Goal: Task Accomplishment & Management: Use online tool/utility

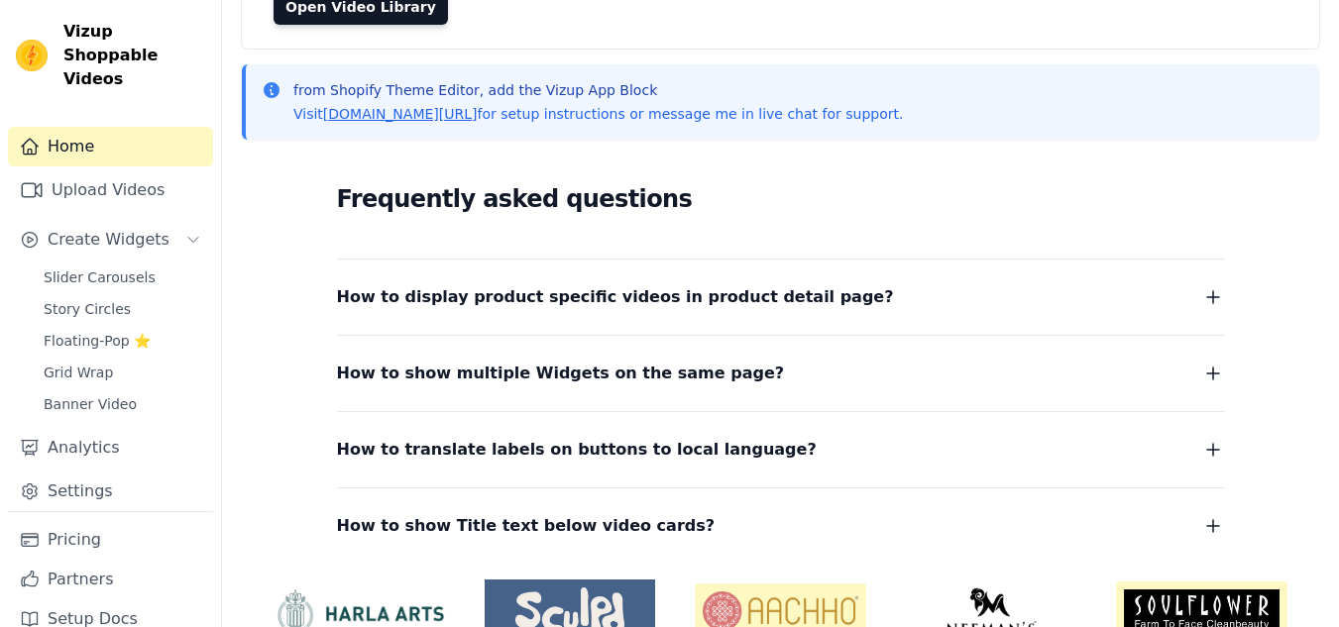
scroll to position [218, 0]
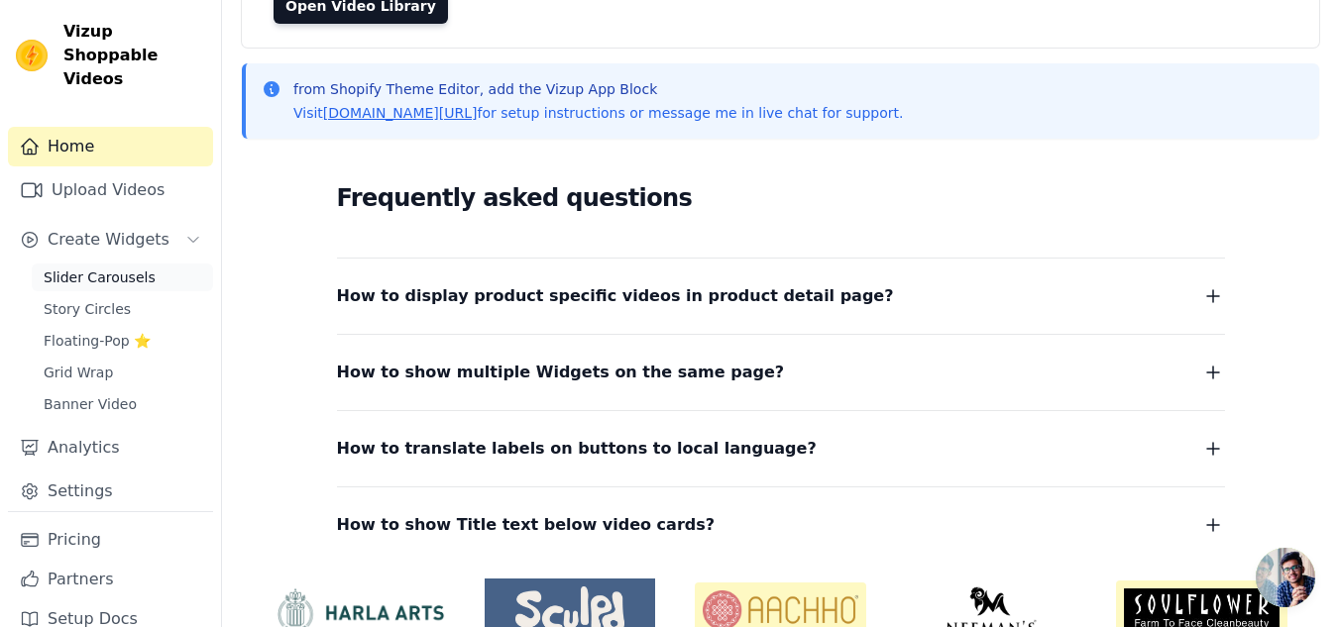
click at [56, 268] on span "Slider Carousels" at bounding box center [100, 278] width 112 height 20
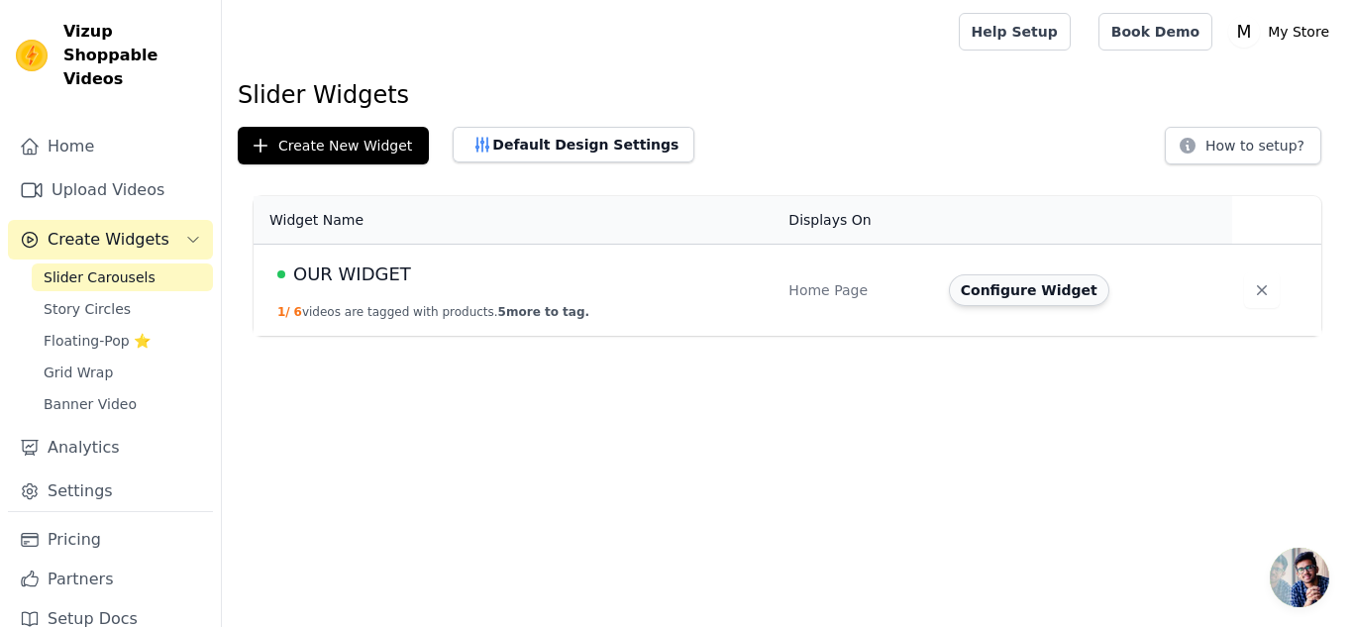
click at [999, 298] on button "Configure Widget" at bounding box center [1029, 290] width 161 height 32
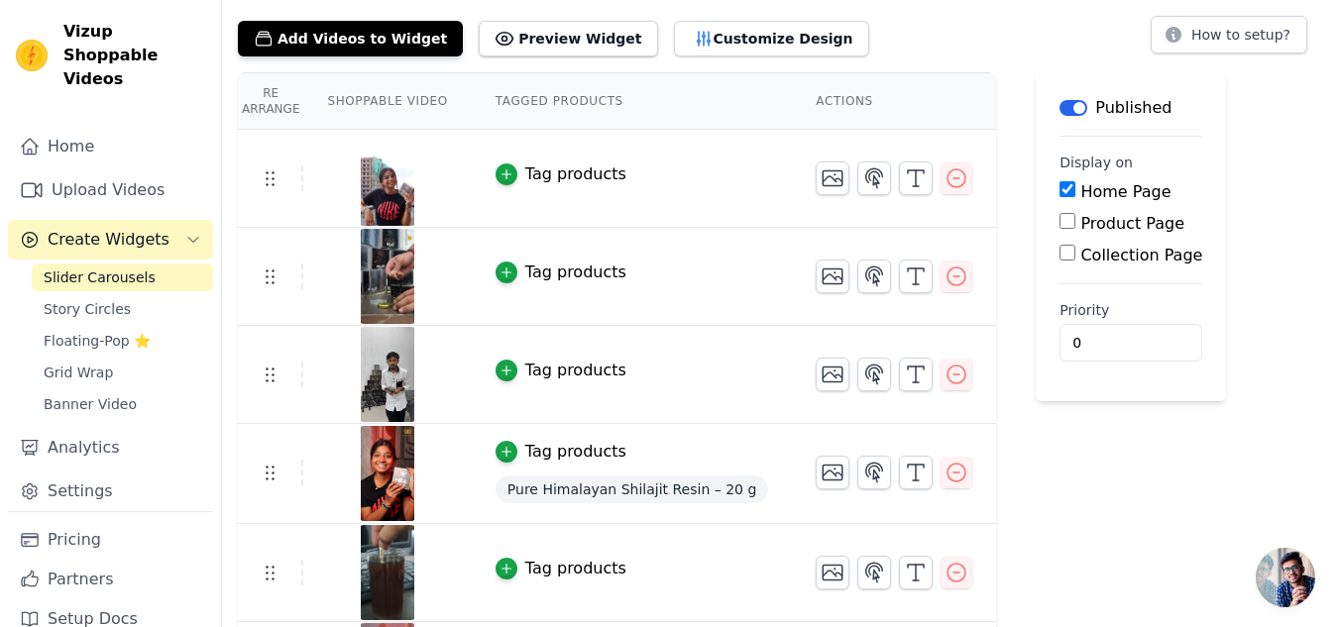
scroll to position [110, 0]
click at [862, 479] on icon "button" at bounding box center [874, 472] width 24 height 24
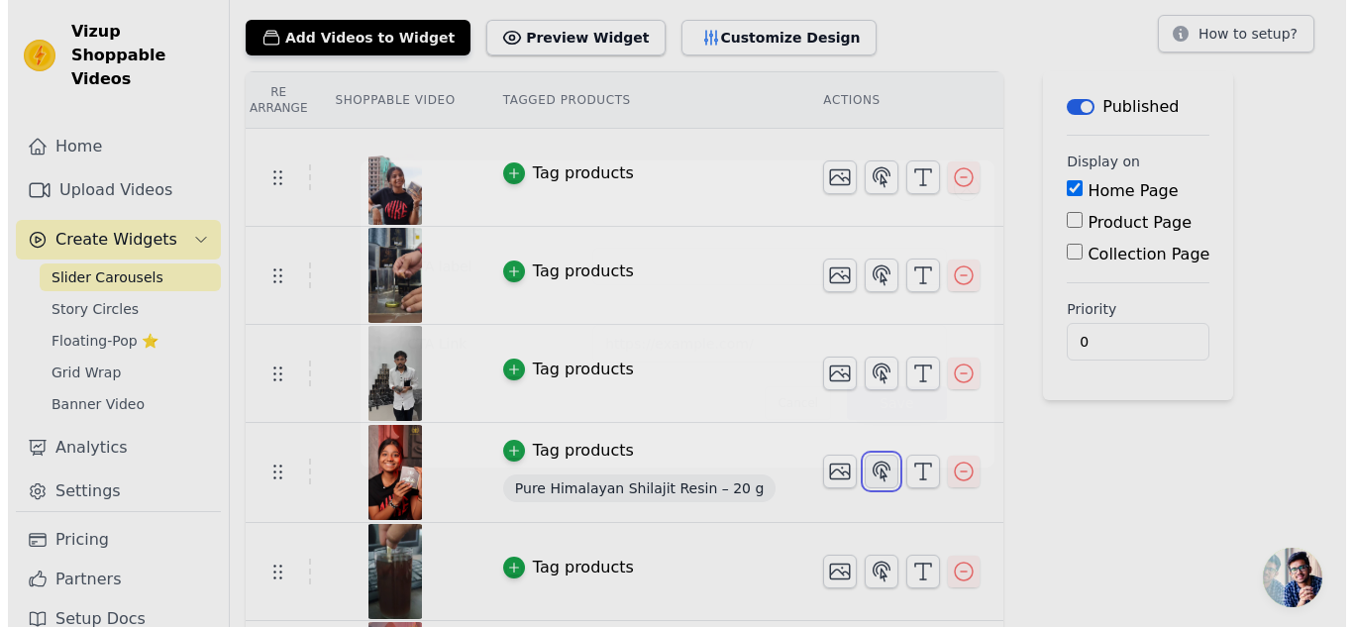
scroll to position [0, 0]
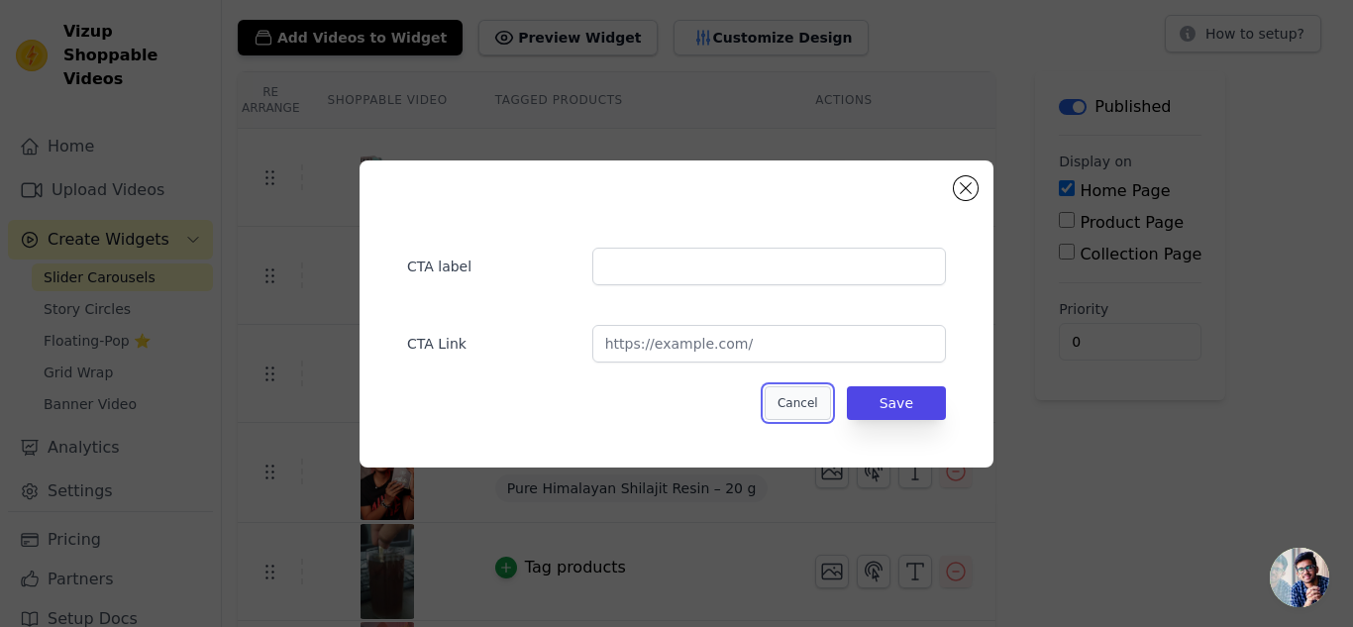
click at [808, 410] on button "Cancel" at bounding box center [798, 403] width 66 height 34
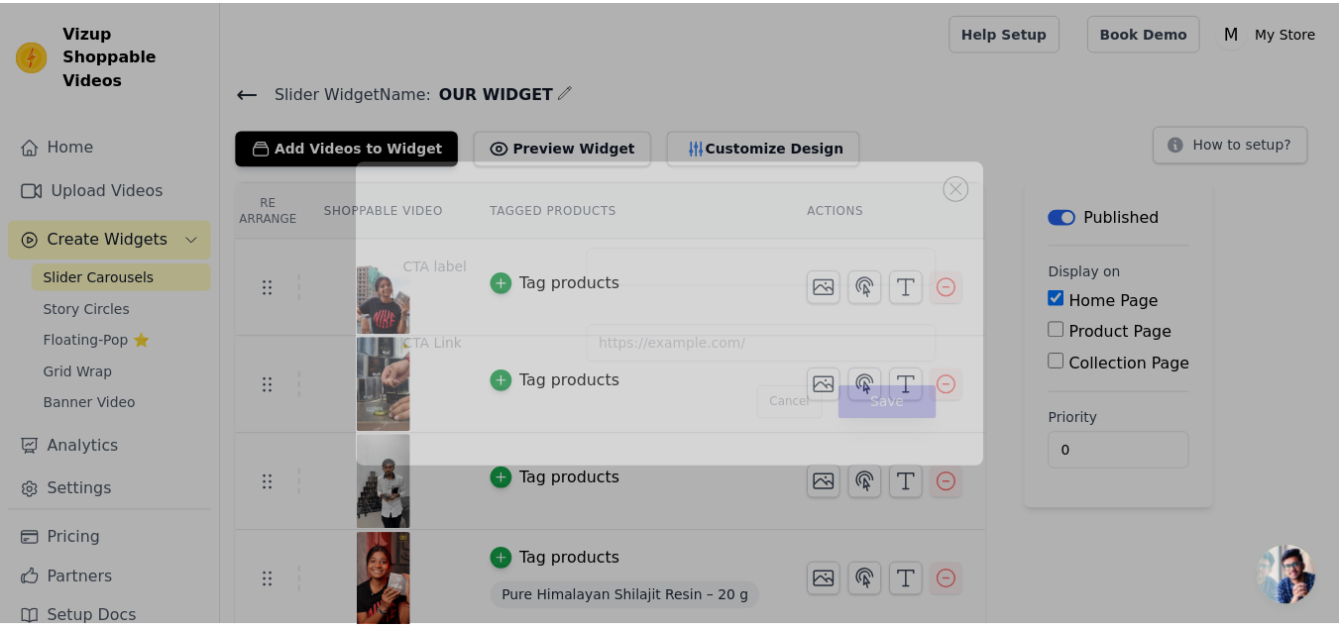
scroll to position [110, 0]
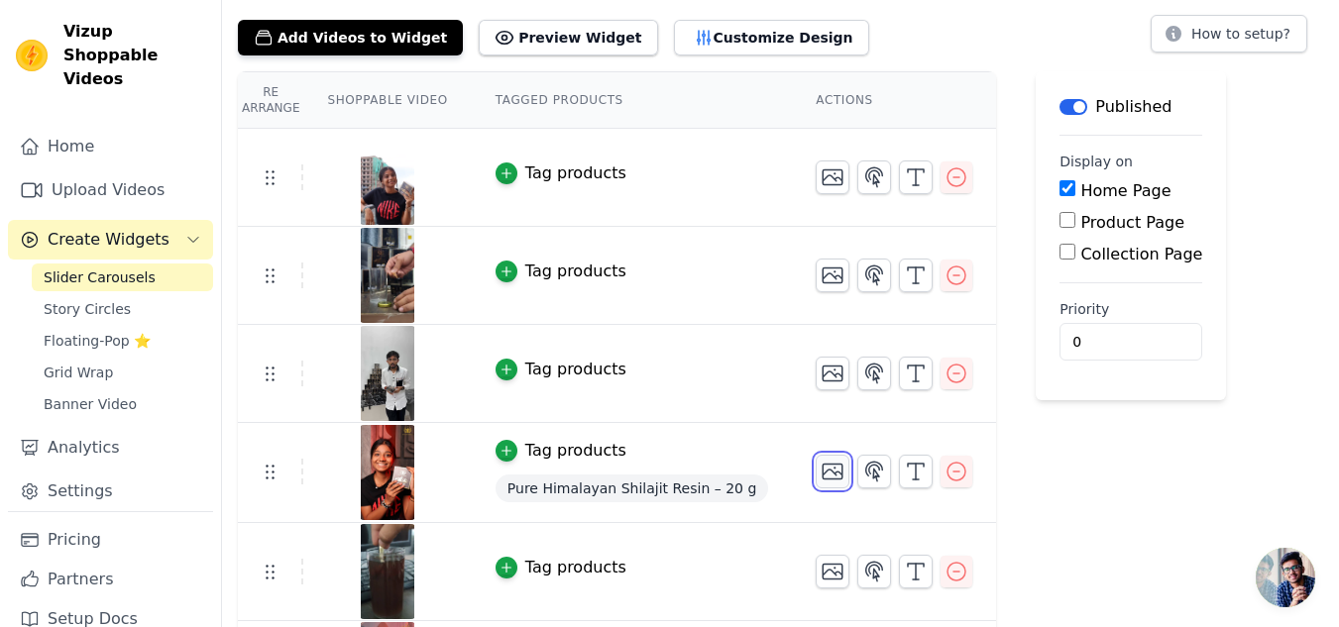
click at [823, 467] on icon "button" at bounding box center [833, 472] width 20 height 15
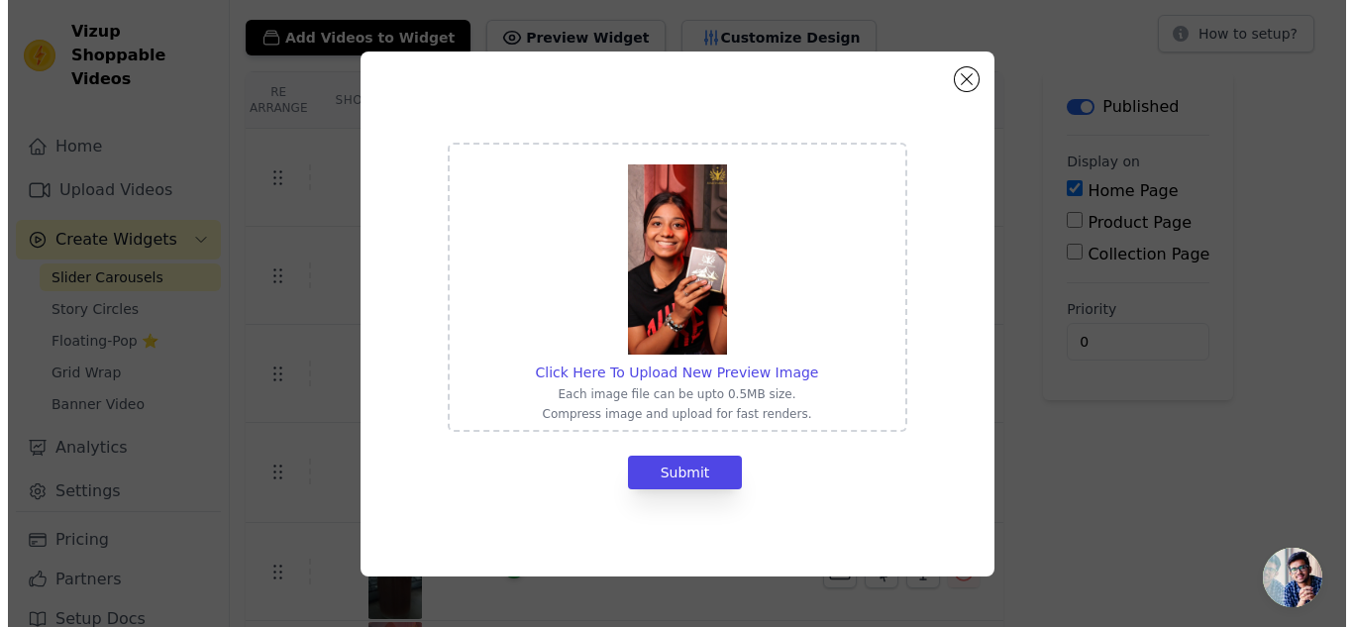
scroll to position [0, 0]
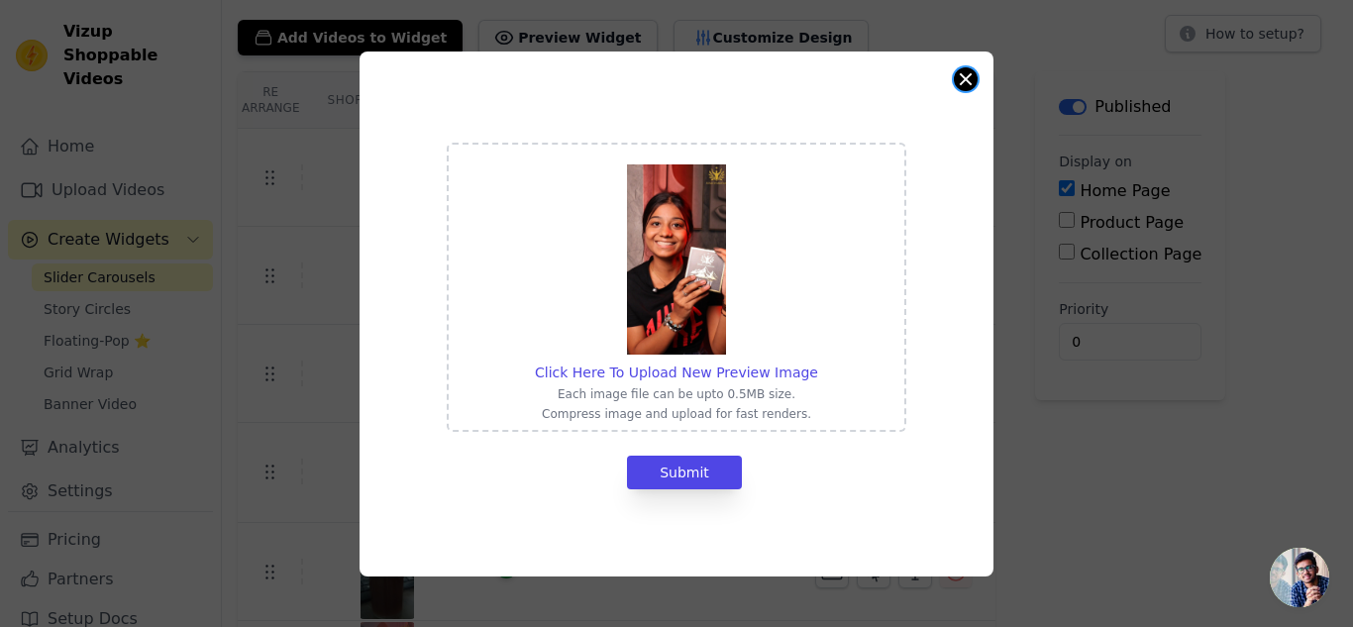
click at [961, 89] on button "Close modal" at bounding box center [966, 79] width 24 height 24
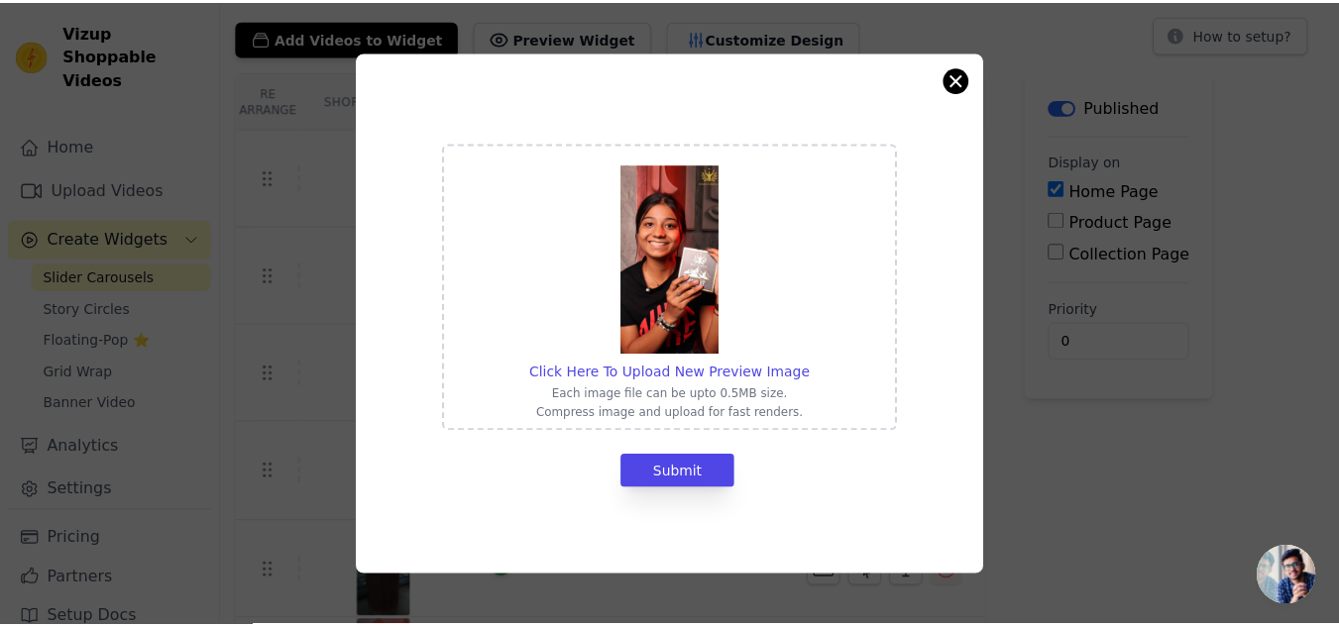
scroll to position [110, 0]
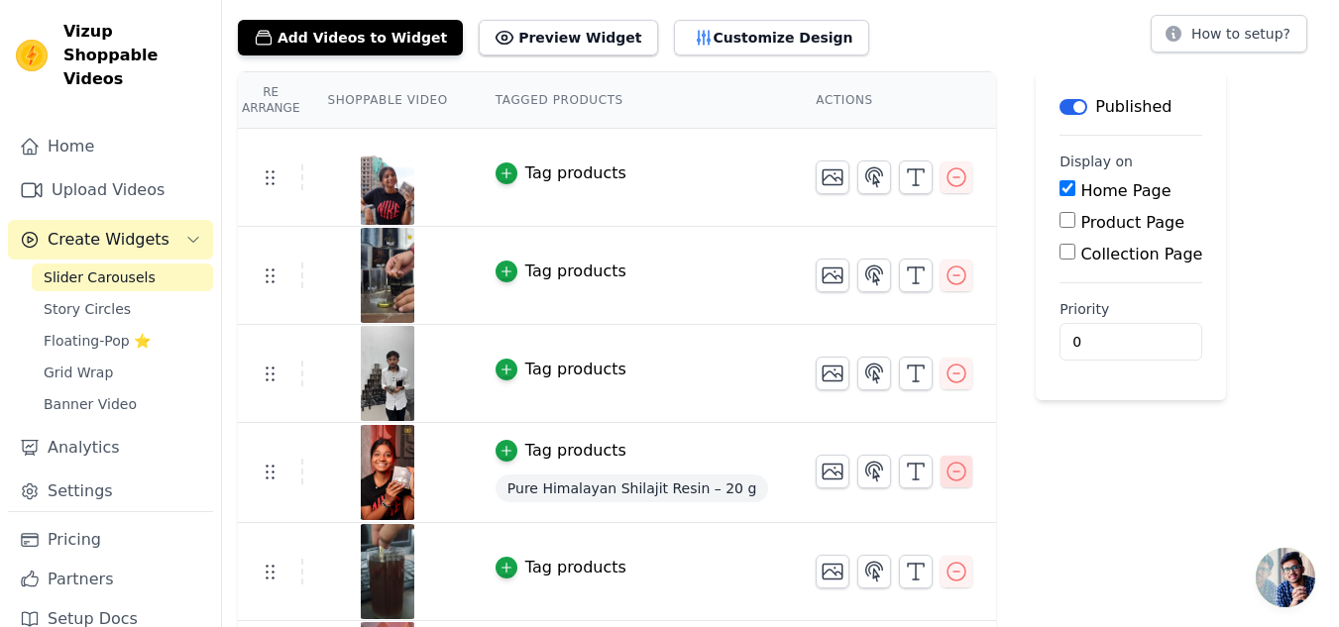
click at [944, 467] on icon "button" at bounding box center [956, 472] width 24 height 24
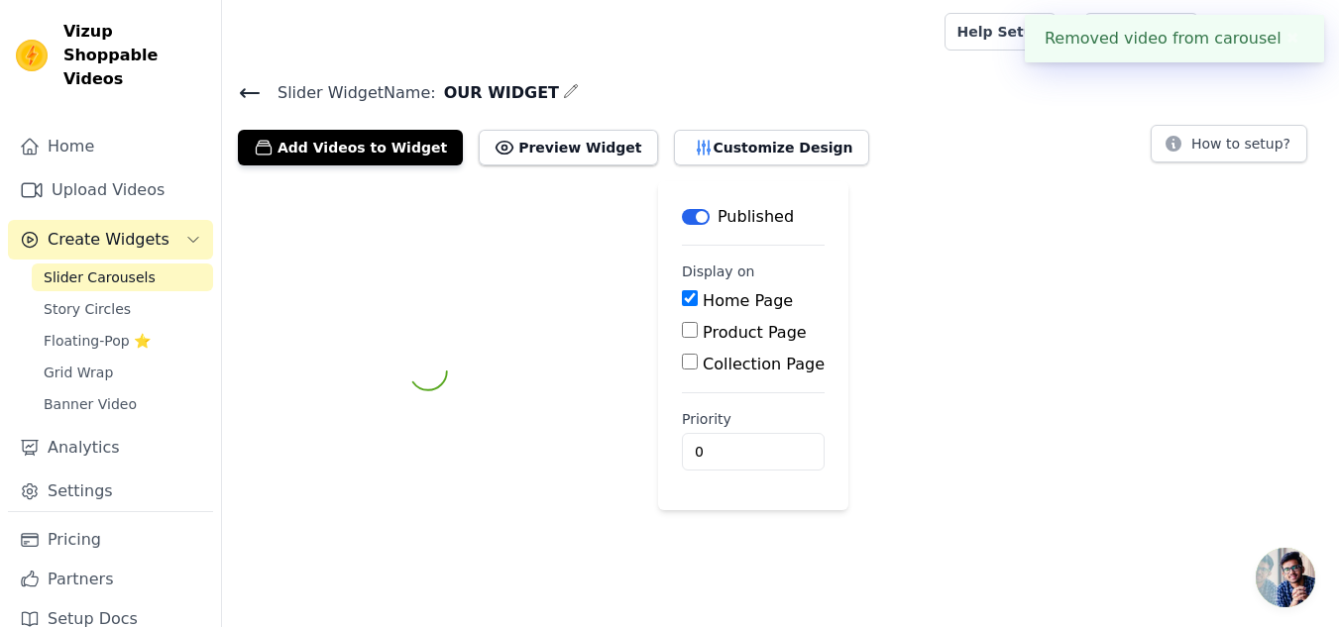
scroll to position [0, 0]
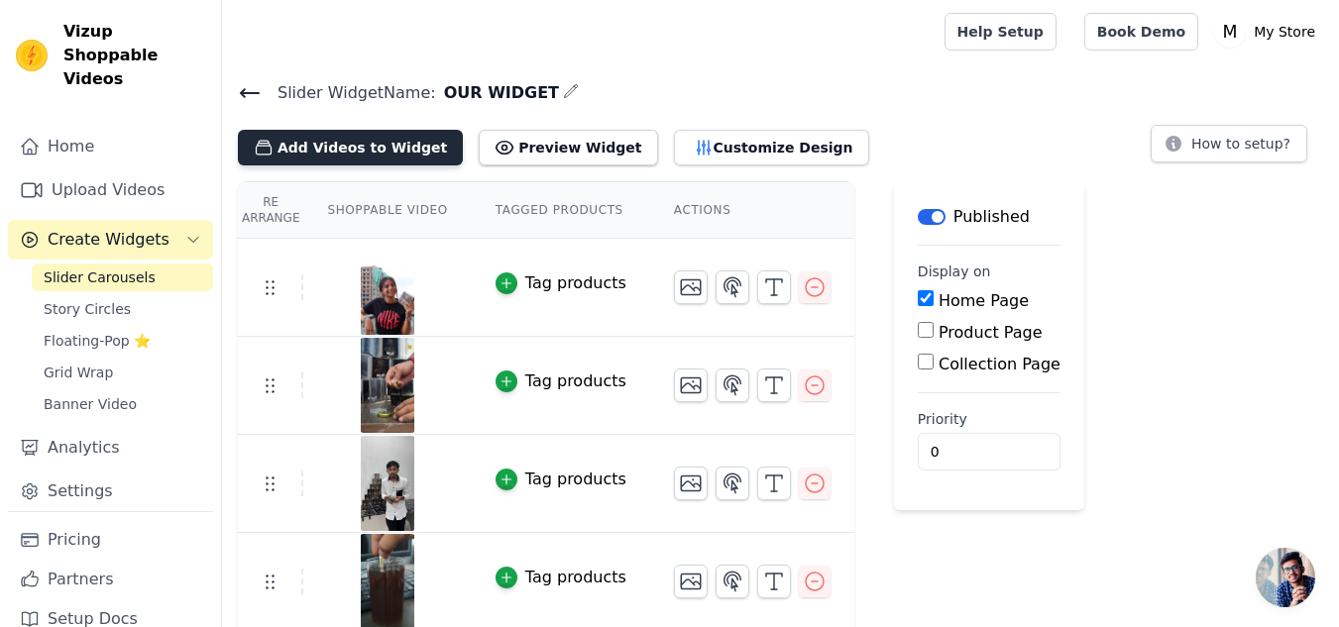
click at [339, 154] on button "Add Videos to Widget" at bounding box center [350, 148] width 225 height 36
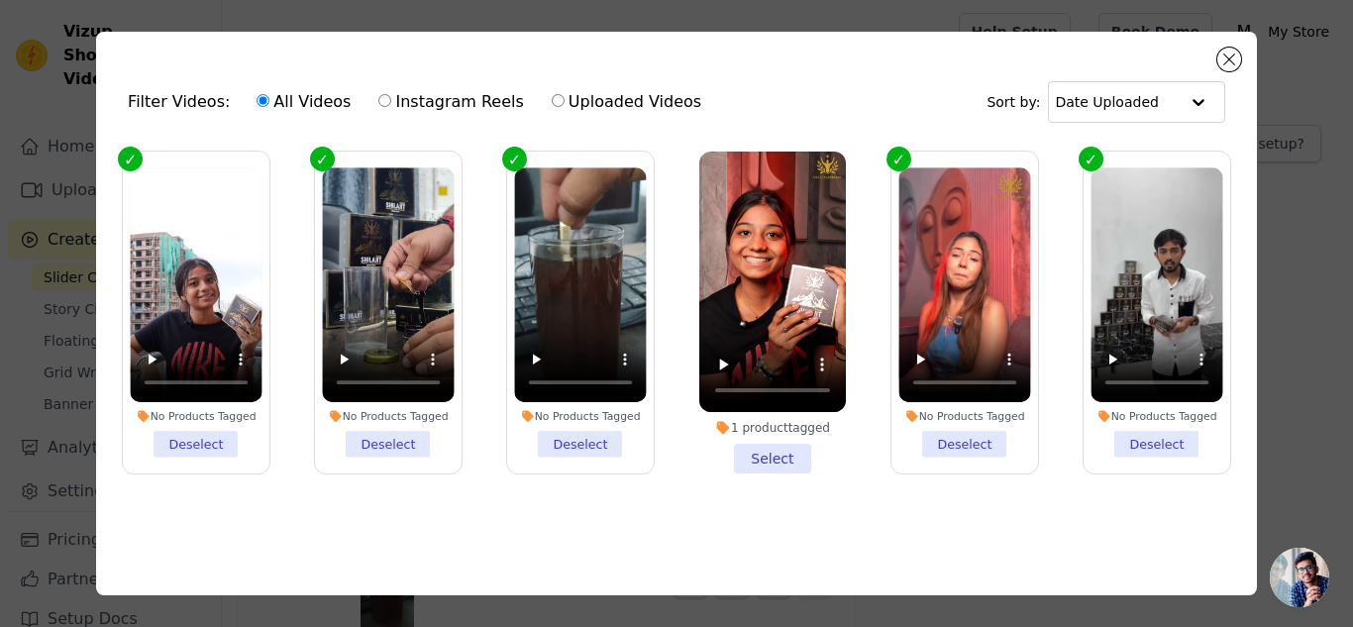
click at [786, 430] on div "1 product tagged" at bounding box center [773, 428] width 147 height 16
click at [0, 0] on input "1 product tagged Select" at bounding box center [0, 0] width 0 height 0
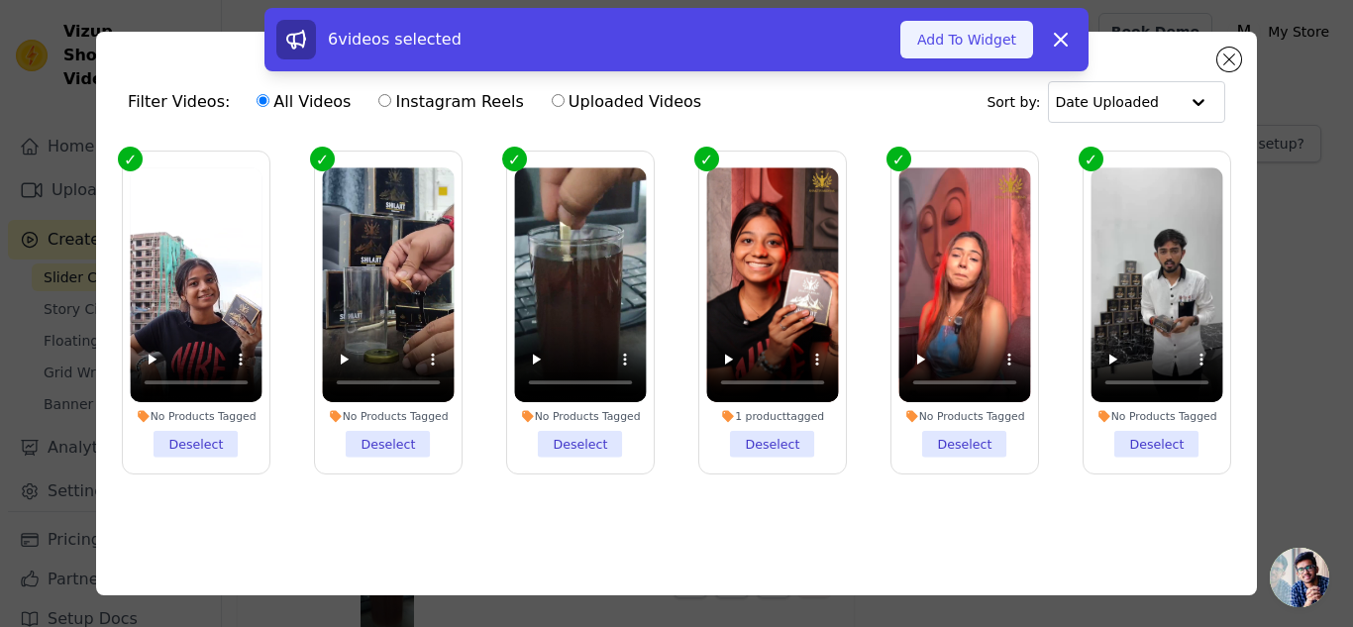
click at [971, 28] on button "Add To Widget" at bounding box center [967, 40] width 133 height 38
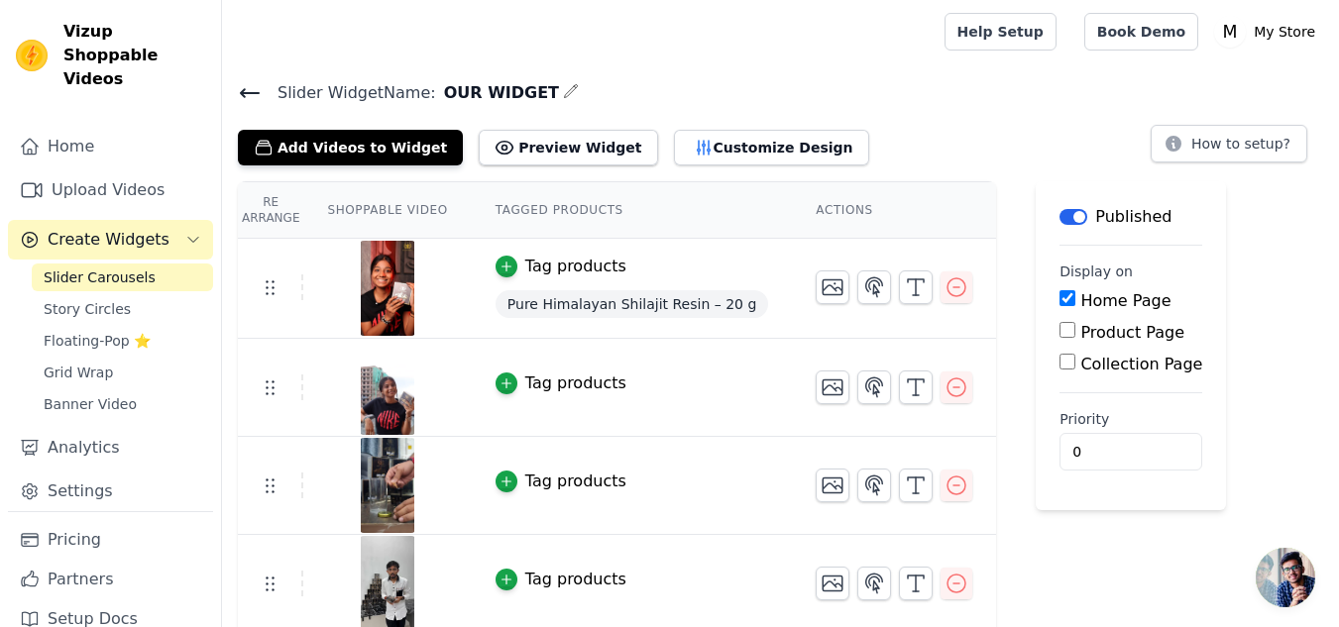
click at [578, 306] on span "Pure Himalayan Shilajit Resin – 20 g" at bounding box center [631, 304] width 273 height 28
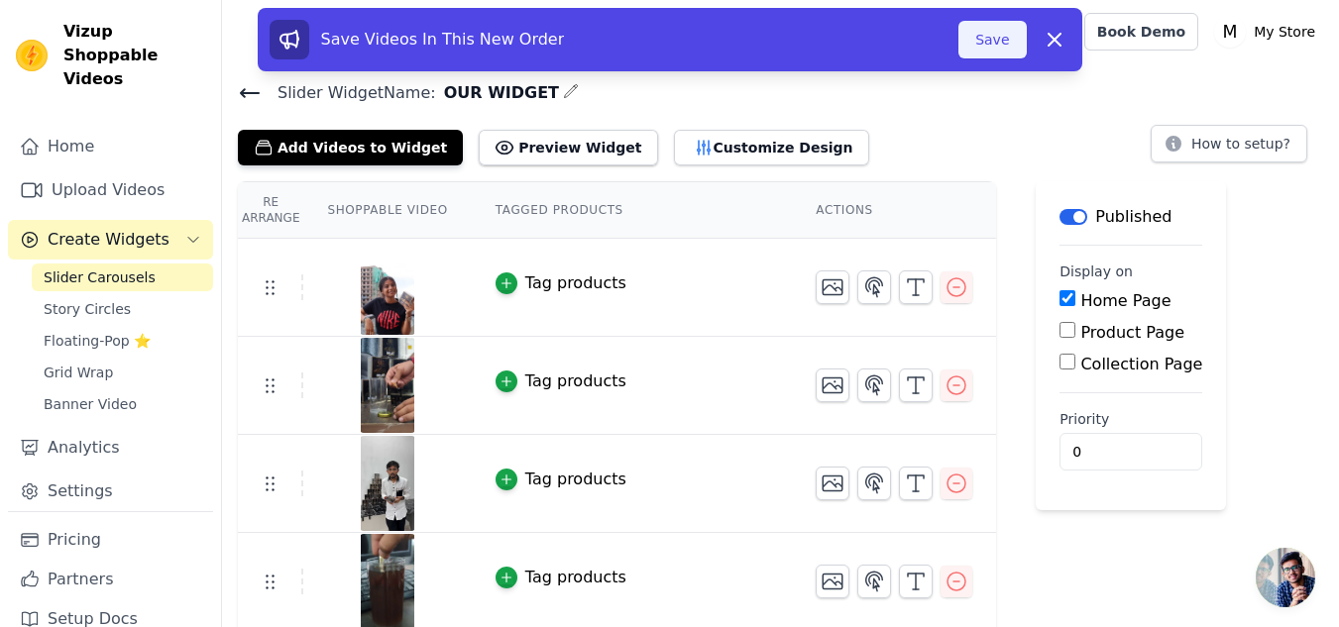
click at [975, 42] on button "Save" at bounding box center [991, 40] width 67 height 38
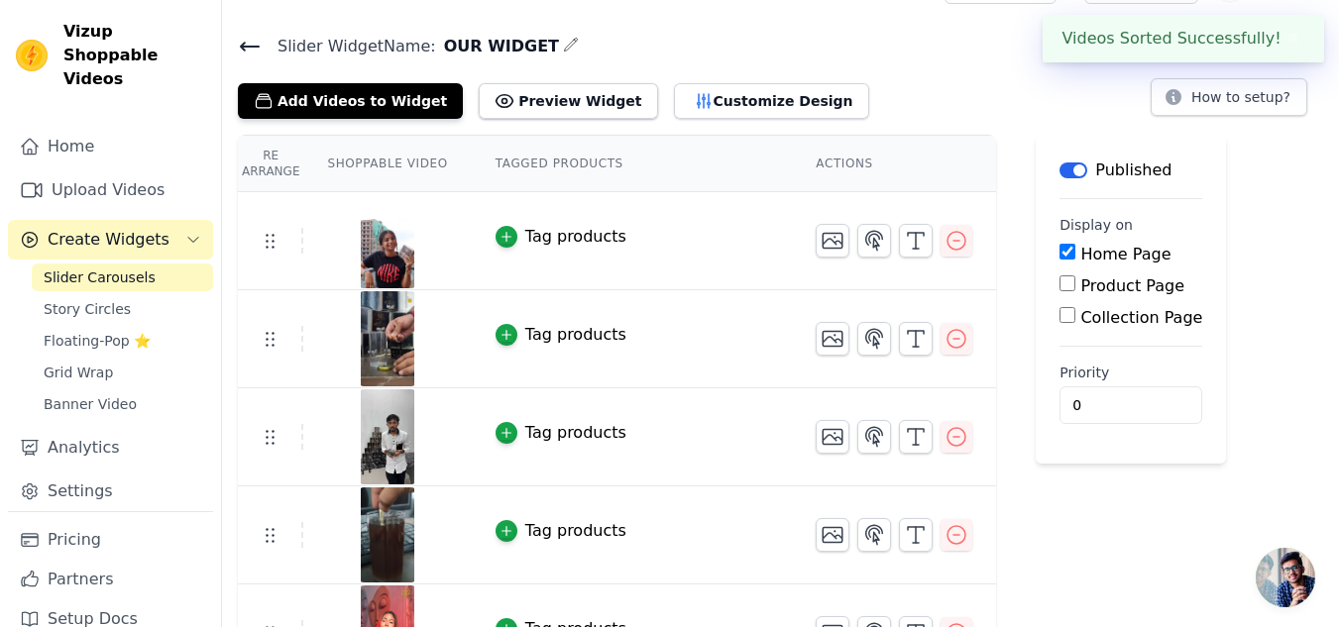
scroll to position [48, 0]
click at [1106, 287] on label "Product Page" at bounding box center [1132, 284] width 104 height 19
click at [1075, 287] on input "Product Page" at bounding box center [1067, 282] width 16 height 16
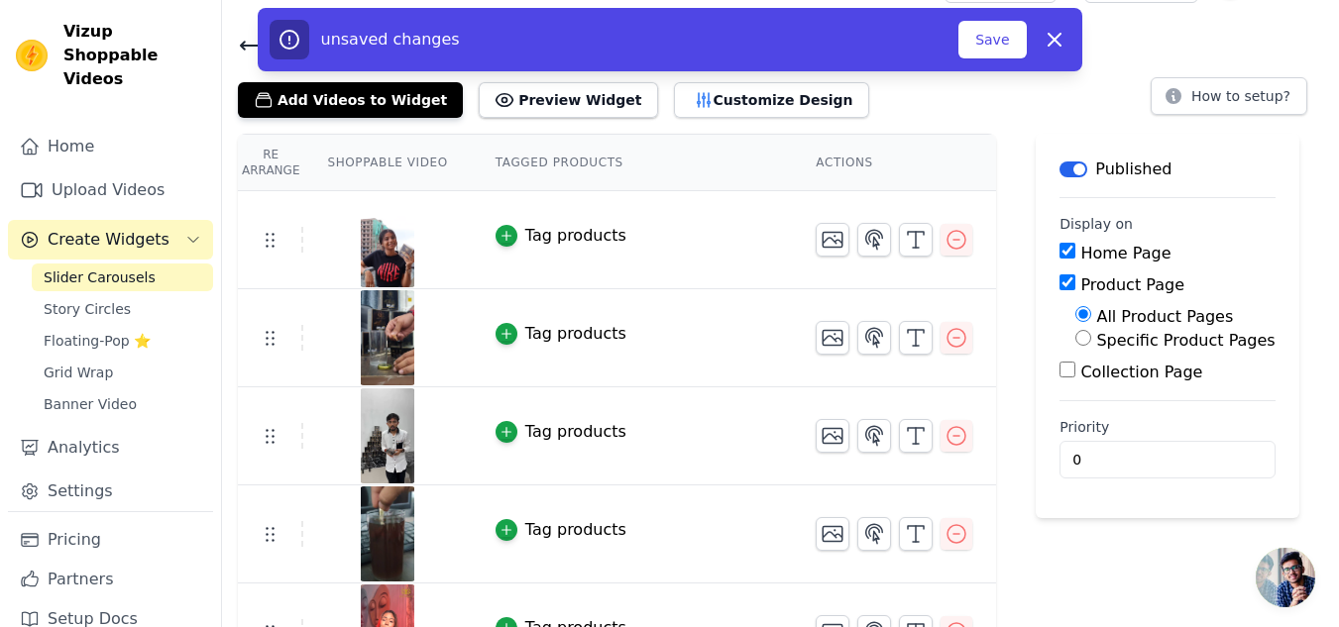
click at [1096, 310] on label "All Product Pages" at bounding box center [1164, 316] width 137 height 19
click at [1082, 310] on input "All Product Pages" at bounding box center [1083, 314] width 16 height 16
click at [1059, 286] on input "Product Page" at bounding box center [1067, 282] width 16 height 16
checkbox input "false"
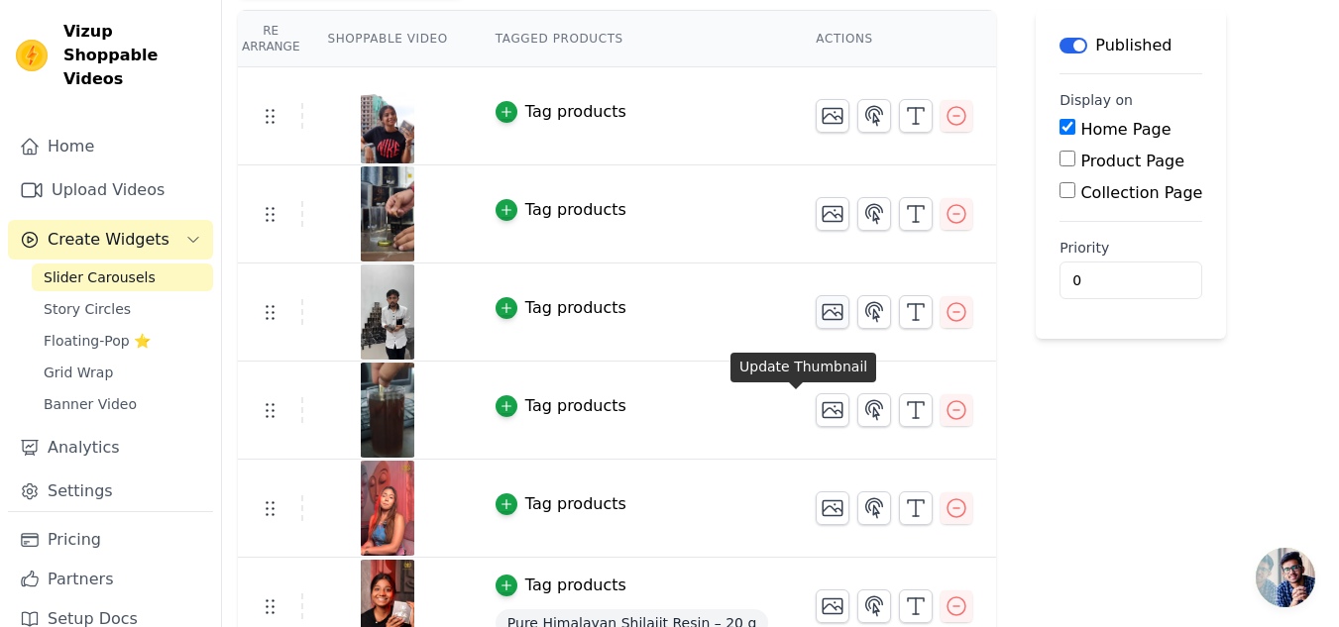
scroll to position [201, 0]
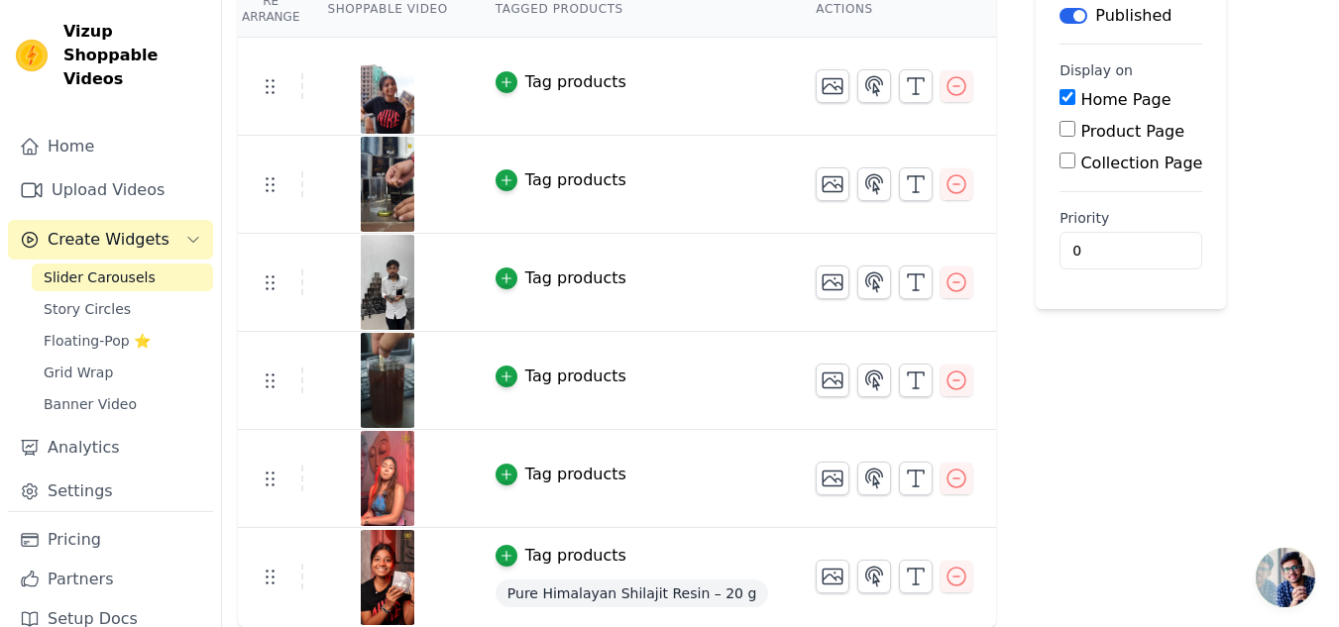
click at [541, 554] on div "Tag products" at bounding box center [575, 556] width 101 height 24
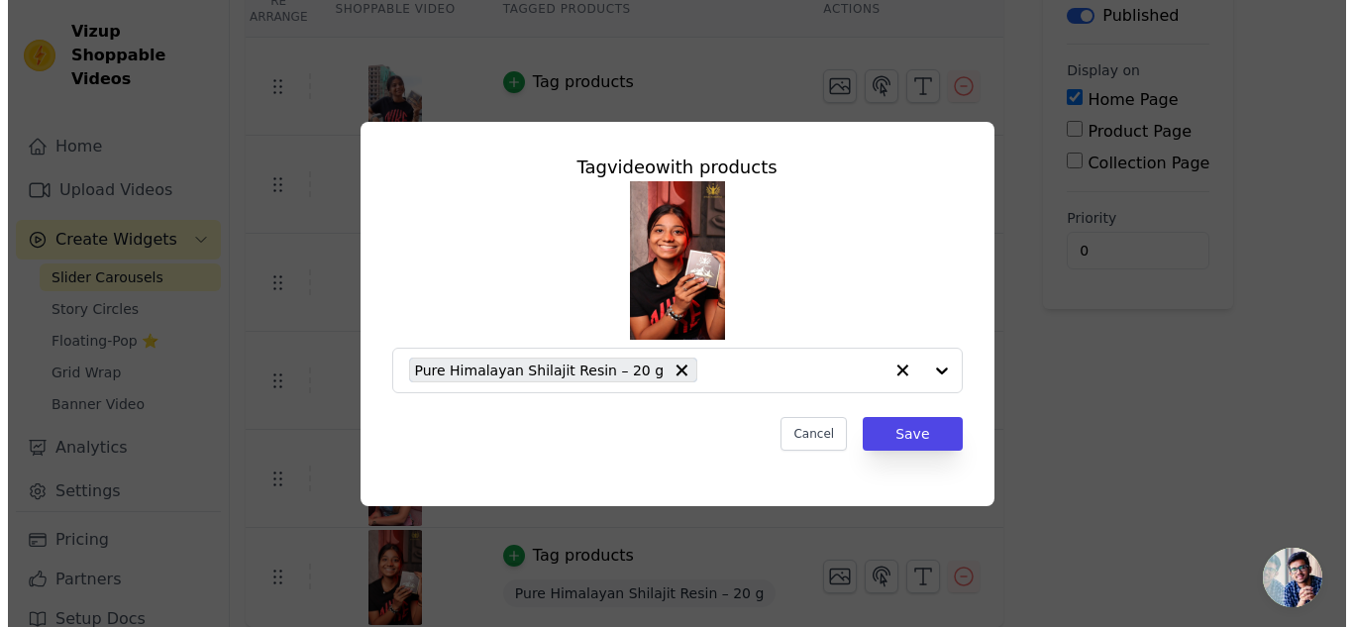
scroll to position [0, 0]
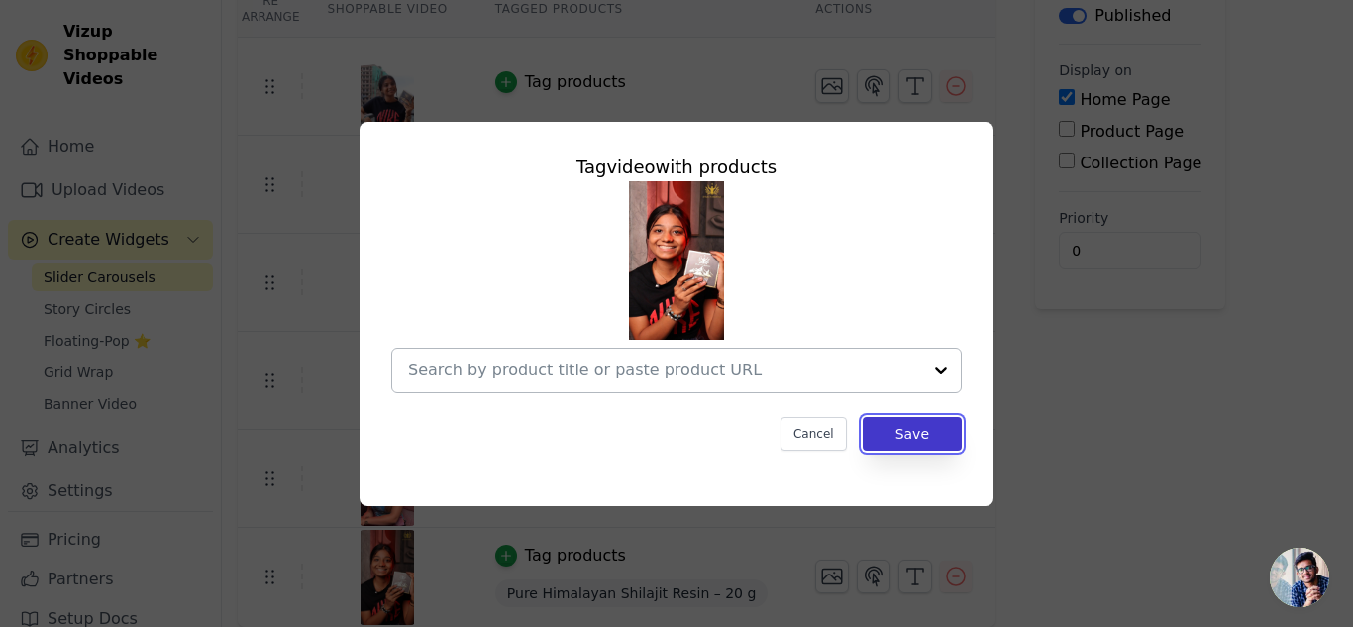
click at [921, 437] on button "Save" at bounding box center [912, 434] width 99 height 34
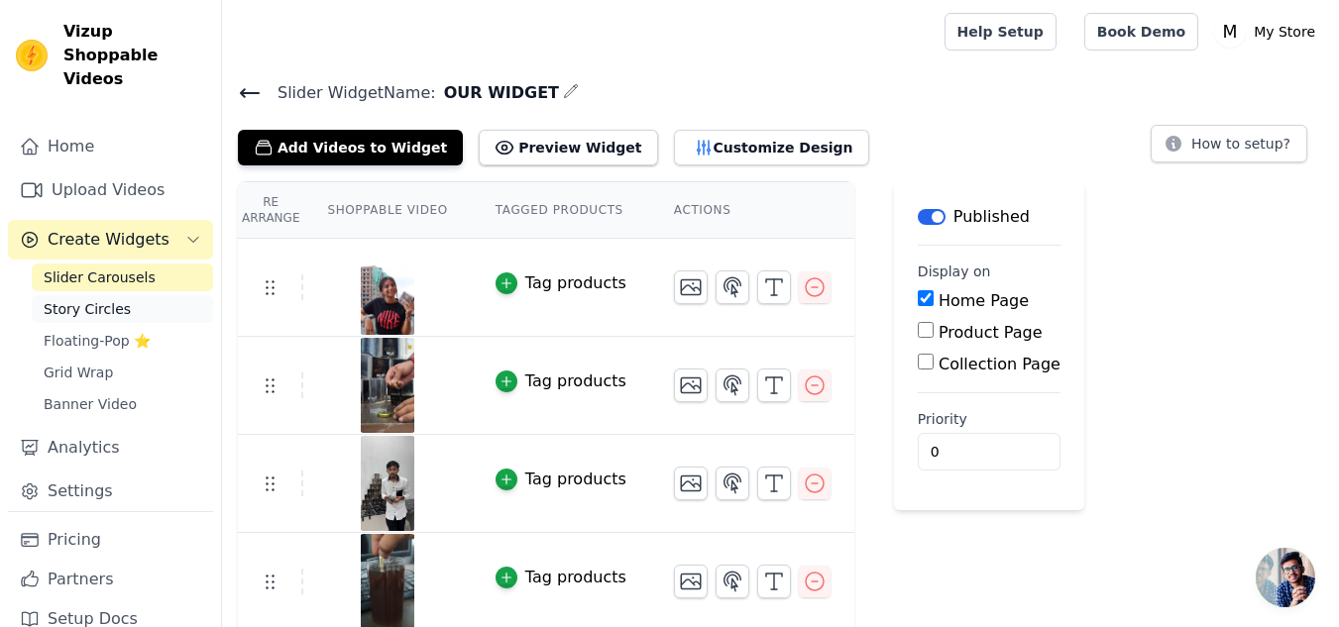
click at [126, 295] on link "Story Circles" at bounding box center [122, 309] width 181 height 28
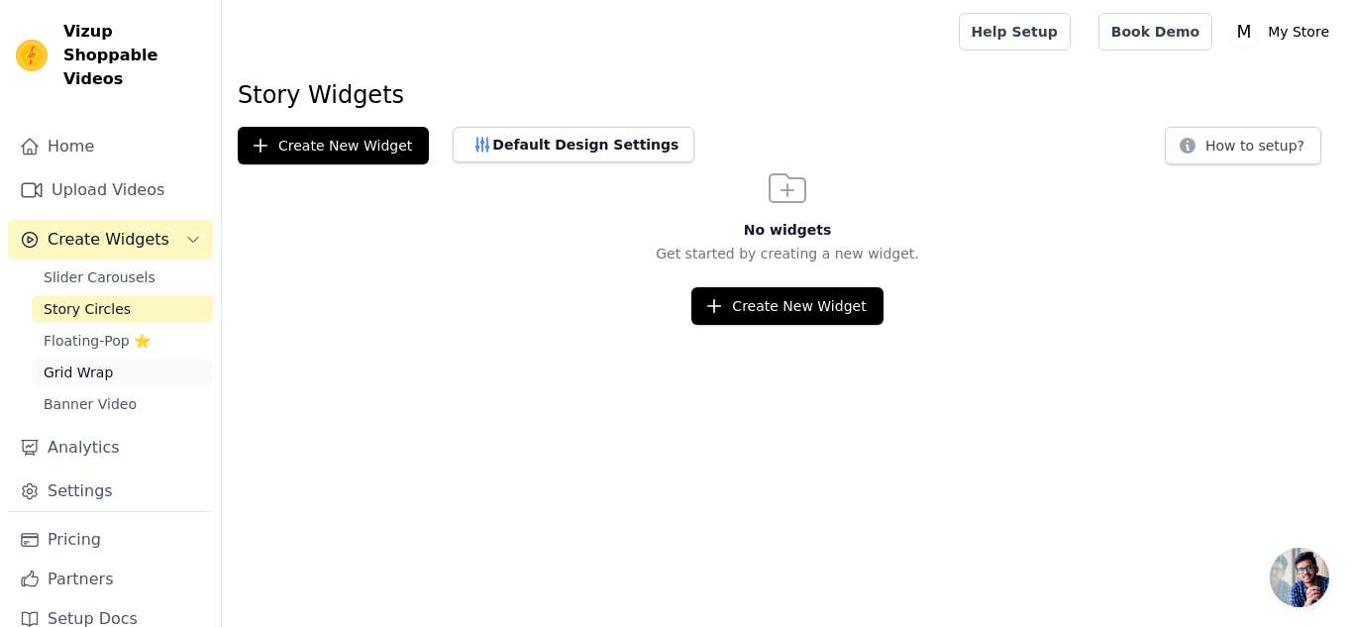
click at [142, 362] on link "Grid Wrap" at bounding box center [122, 373] width 181 height 28
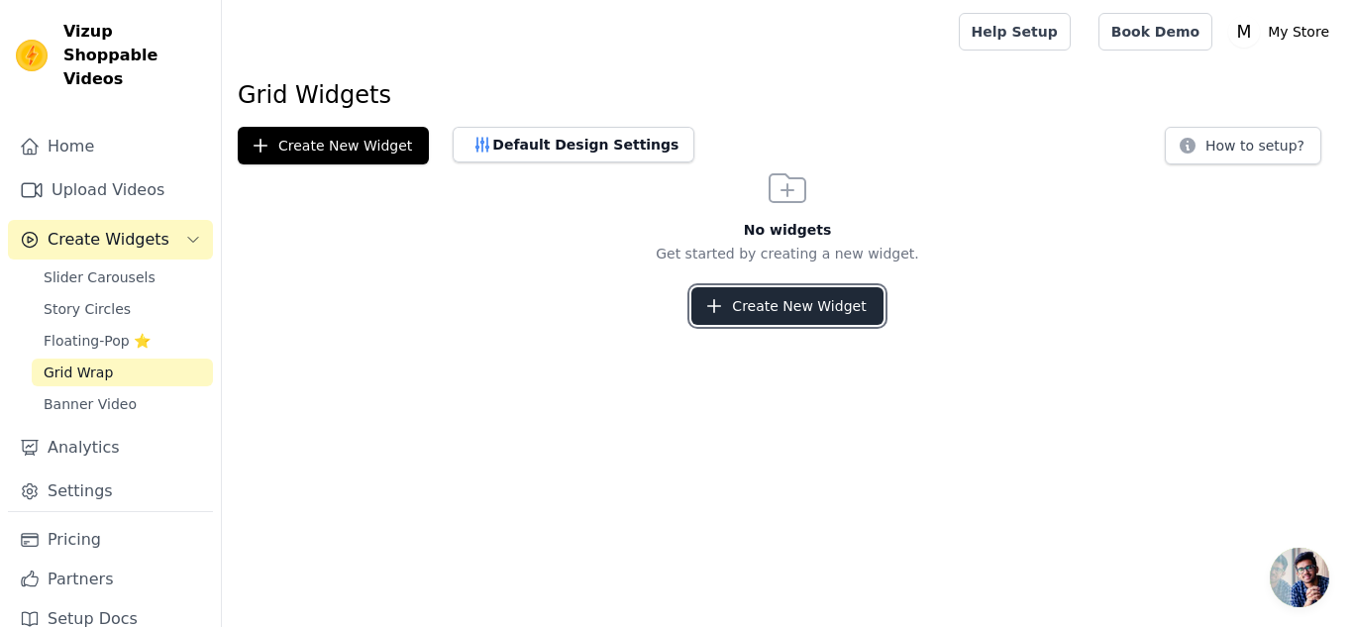
click at [758, 307] on button "Create New Widget" at bounding box center [787, 306] width 191 height 38
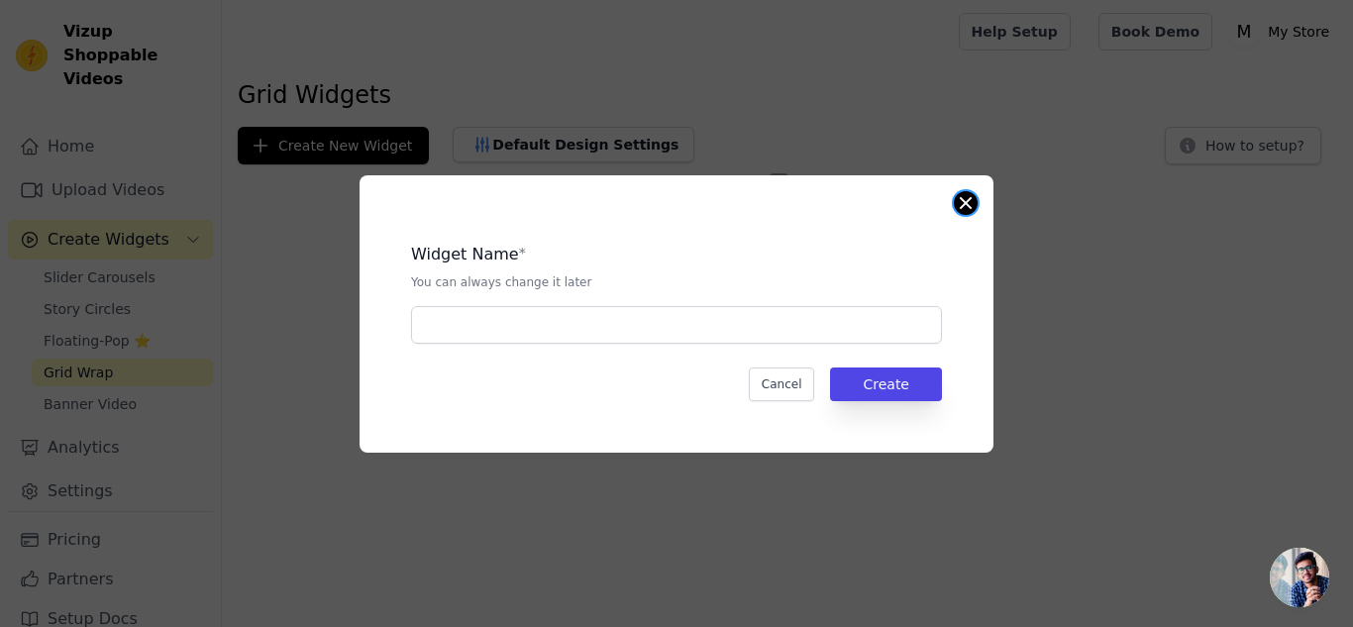
click at [971, 198] on button "Close modal" at bounding box center [966, 203] width 24 height 24
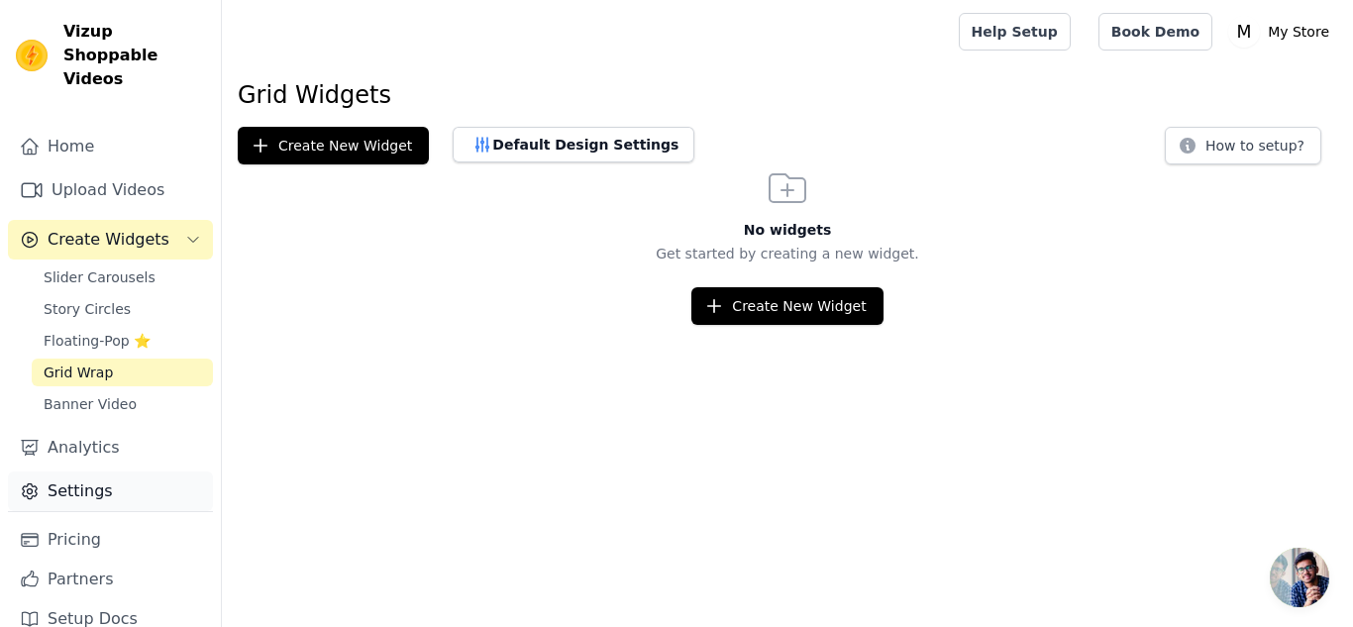
scroll to position [4, 0]
